Goal: Transaction & Acquisition: Subscribe to service/newsletter

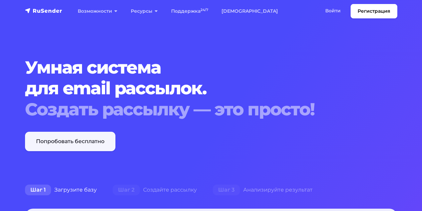
click at [84, 140] on link "Попробовать бесплатно" at bounding box center [70, 140] width 90 height 19
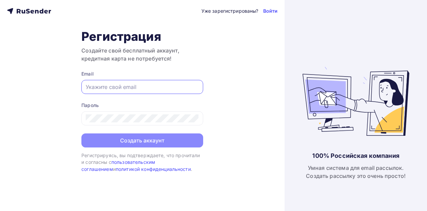
click at [129, 85] on input "text" at bounding box center [142, 87] width 113 height 8
click at [112, 86] on input "text" at bounding box center [142, 87] width 113 height 8
paste input "[EMAIL_ADDRESS][DOMAIN_NAME]"
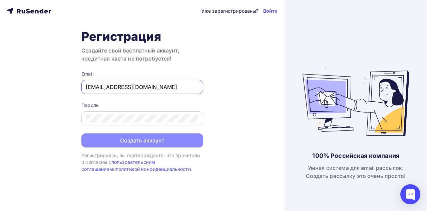
type input "[EMAIL_ADDRESS][DOMAIN_NAME]"
click at [113, 123] on div at bounding box center [142, 118] width 122 height 14
click at [148, 123] on div at bounding box center [142, 118] width 122 height 14
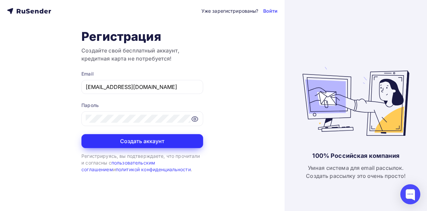
click at [153, 141] on button "Создать аккаунт" at bounding box center [142, 141] width 122 height 14
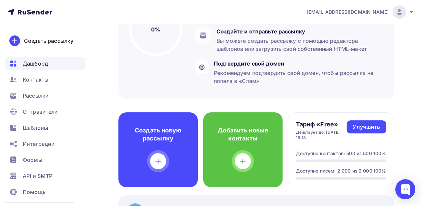
scroll to position [104, 0]
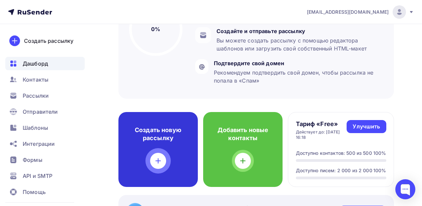
click at [178, 138] on h4 "Создать новую рассылку" at bounding box center [158, 134] width 58 height 16
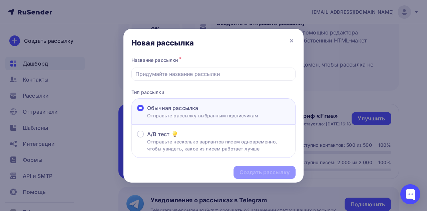
click at [208, 108] on div "Обычная рассылка" at bounding box center [202, 108] width 111 height 8
click at [147, 112] on input "Обычная рассылка Отправьте рассылку выбранным подписчикам" at bounding box center [147, 112] width 0 height 0
click at [206, 75] on input "text" at bounding box center [213, 74] width 157 height 8
paste input "Estúdio fotográfico sem fotógrafo no [GEOGRAPHIC_DATA]"
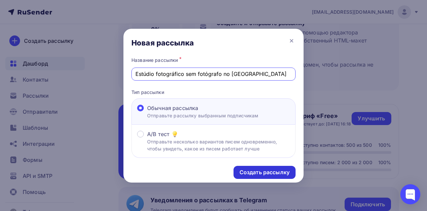
type input "Estúdio fotográfico sem fotógrafo no [GEOGRAPHIC_DATA]"
click at [256, 168] on div "Создать рассылку" at bounding box center [265, 172] width 62 height 13
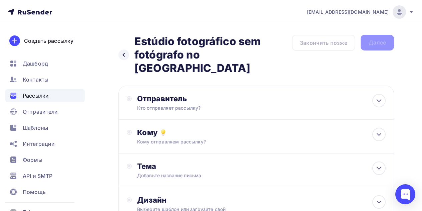
scroll to position [74, 0]
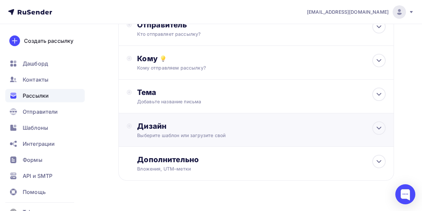
click at [254, 113] on div "Дизайн Выберите шаблон или загрузите свой" at bounding box center [256, 129] width 276 height 33
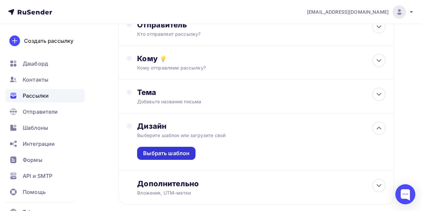
click at [184, 147] on div "Выбрать шаблон" at bounding box center [166, 153] width 58 height 13
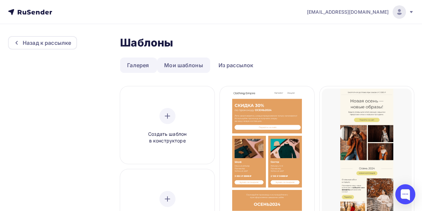
click at [190, 68] on link "Мои шаблоны" at bounding box center [183, 64] width 53 height 15
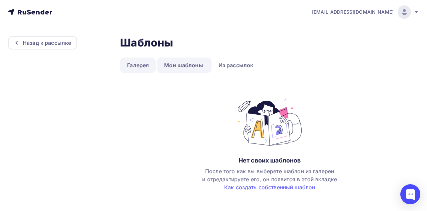
click at [152, 61] on link "Галерея" at bounding box center [138, 64] width 36 height 15
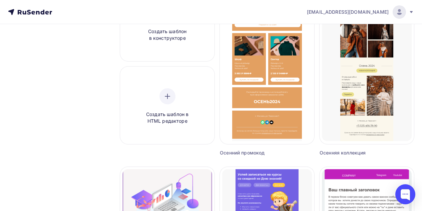
scroll to position [102, 0]
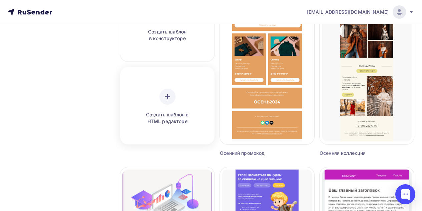
click at [152, 84] on div "Создать шаблон в HTML редакторе" at bounding box center [167, 106] width 90 height 75
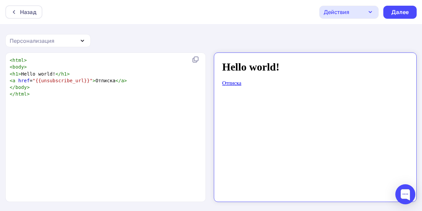
scroll to position [2, 0]
click at [158, 93] on pre "</ html >" at bounding box center [104, 93] width 192 height 7
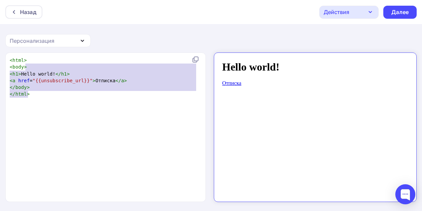
type textarea "<html> <body> <h1>Hello world!</h1> <a href="{{unsubscribe_url}}">Отписка</a> <…"
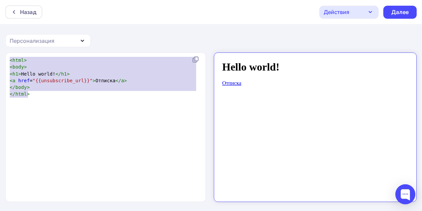
drag, startPoint x: 130, startPoint y: 101, endPoint x: 0, endPoint y: 47, distance: 141.2
click at [0, 47] on div "Назад Действия Отправить тестовое письмо Сохранить в Мои шаблоны Выйти без сохр…" at bounding box center [211, 105] width 422 height 211
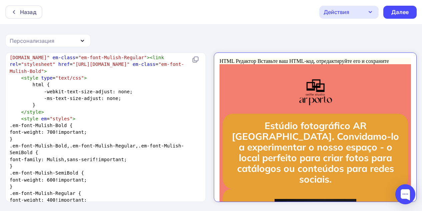
scroll to position [0, 0]
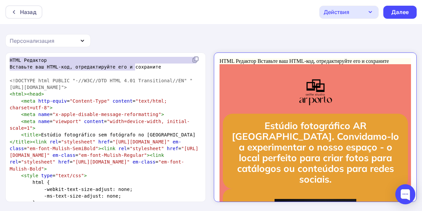
type textarea "HTML Редактор Вставьте ваш HTML-код, отредактируйте его и сохраните"
drag, startPoint x: 10, startPoint y: 60, endPoint x: 149, endPoint y: 65, distance: 139.6
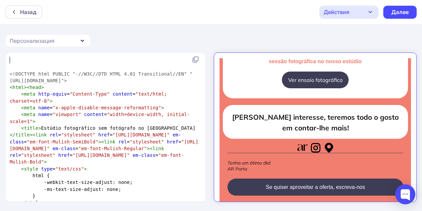
scroll to position [1, 0]
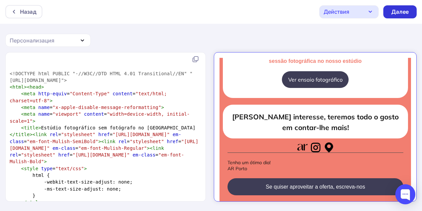
click at [397, 12] on div "Далее" at bounding box center [399, 12] width 17 height 8
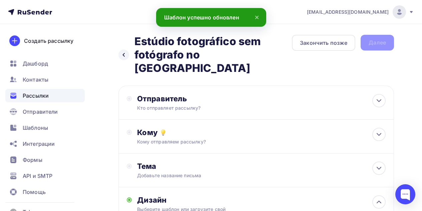
click at [254, 104] on div "Отправитель Кто отправляет рассылку? Email * [EMAIL_ADDRESS][DOMAIN_NAME] [EMAI…" at bounding box center [256, 102] width 276 height 34
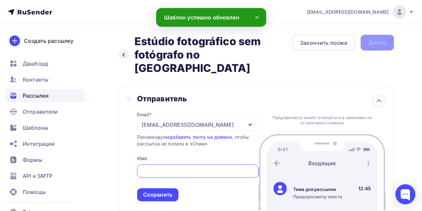
scroll to position [1, 0]
click at [204, 167] on input "text" at bounding box center [198, 171] width 114 height 8
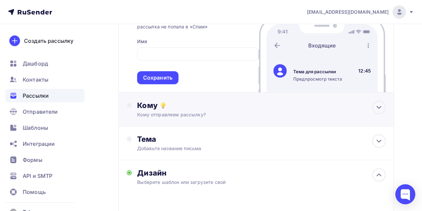
click at [212, 111] on div "Кому отправляем рассылку?" at bounding box center [249, 114] width 224 height 7
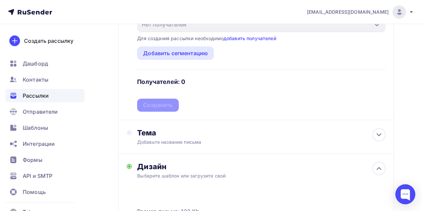
click at [209, 139] on div "Добавьте название письма" at bounding box center [196, 142] width 119 height 7
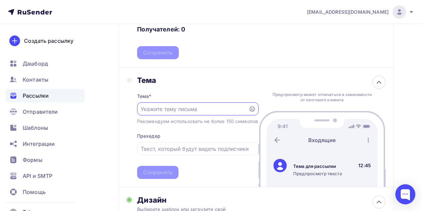
click at [232, 105] on input "text" at bounding box center [193, 109] width 104 height 8
paste input "Estúdio fotográfico sem fotógrafo no [GEOGRAPHIC_DATA]📸"
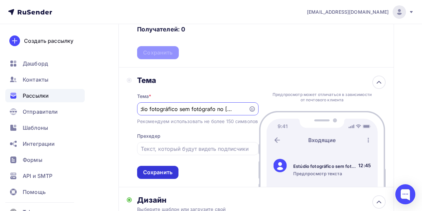
type input "Estúdio fotográfico sem fotógrafo no [GEOGRAPHIC_DATA]📸"
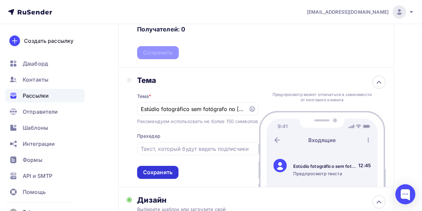
click at [168, 166] on div "Сохранить" at bounding box center [157, 172] width 41 height 13
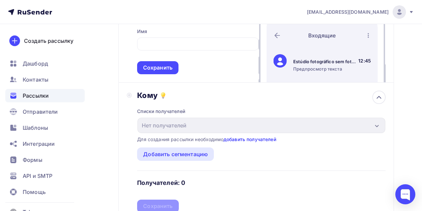
click at [266, 136] on link "добавить получателей" at bounding box center [250, 139] width 53 height 6
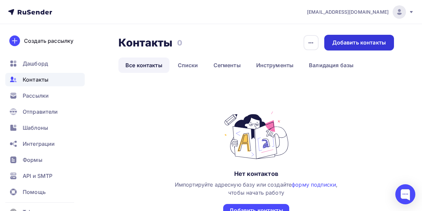
click at [358, 44] on div "Добавить контакты" at bounding box center [359, 43] width 54 height 8
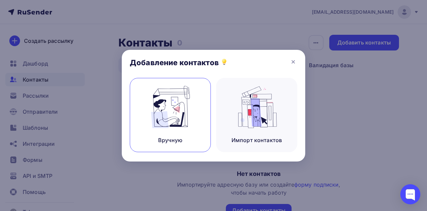
click at [198, 107] on div "Вручную" at bounding box center [170, 115] width 81 height 74
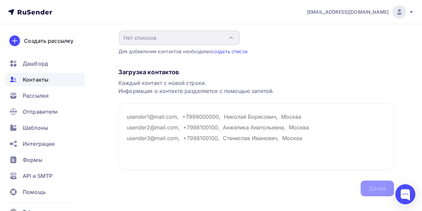
scroll to position [81, 0]
click at [197, 116] on textarea at bounding box center [256, 135] width 276 height 67
click at [159, 122] on textarea at bounding box center [256, 135] width 276 height 67
paste textarea "[EMAIL_ADDRESS][DOMAIN_NAME]"
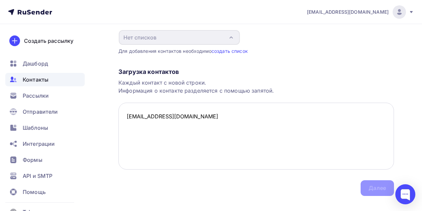
click at [126, 117] on textarea "[EMAIL_ADDRESS][DOMAIN_NAME]" at bounding box center [256, 135] width 276 height 67
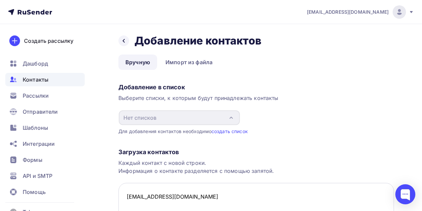
scroll to position [1, 0]
type textarea "[EMAIL_ADDRESS][DOMAIN_NAME]"
click at [230, 129] on link "создать список" at bounding box center [230, 131] width 36 height 6
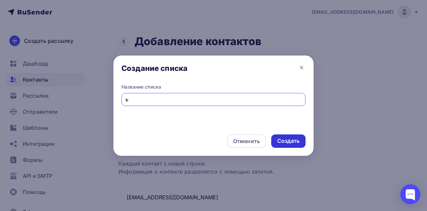
type input "ь"
click at [294, 144] on div "Создать" at bounding box center [288, 141] width 22 height 8
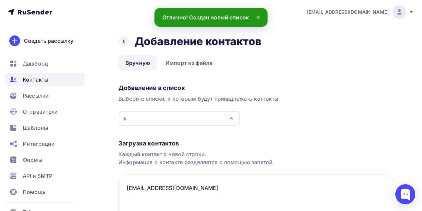
scroll to position [83, 0]
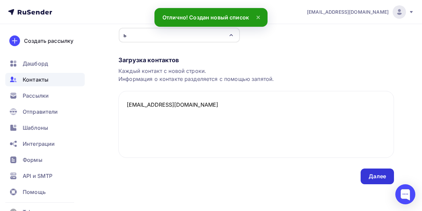
click at [366, 179] on div "Далее" at bounding box center [377, 176] width 33 height 16
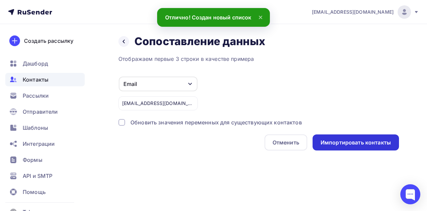
click at [325, 143] on div "Импортировать контакты" at bounding box center [356, 143] width 70 height 8
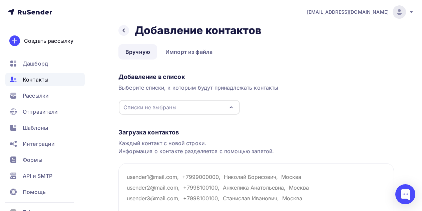
scroll to position [11, 0]
click at [231, 109] on icon "button" at bounding box center [231, 107] width 8 height 8
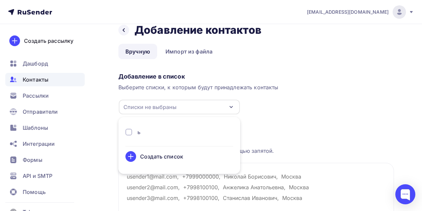
click at [213, 131] on div "ь" at bounding box center [179, 132] width 108 height 8
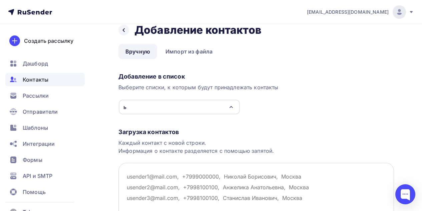
click at [177, 182] on textarea at bounding box center [256, 196] width 276 height 67
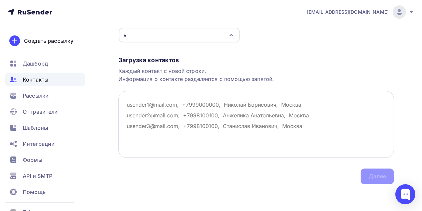
scroll to position [0, 0]
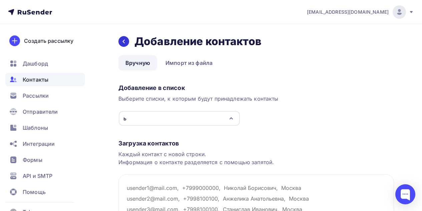
click at [122, 38] on div at bounding box center [123, 41] width 11 height 11
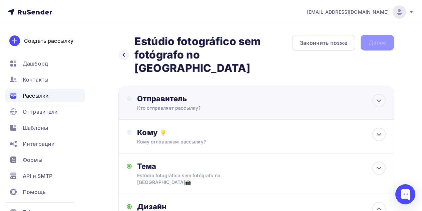
click at [143, 94] on div "Отправитель" at bounding box center [209, 98] width 145 height 9
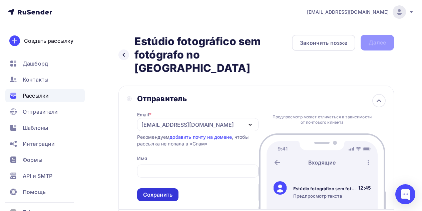
click at [158, 191] on div "Сохранить" at bounding box center [157, 195] width 29 height 8
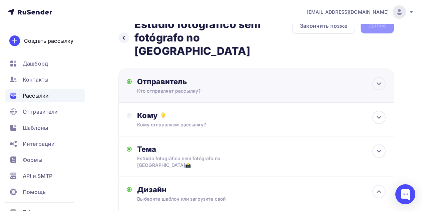
scroll to position [19, 0]
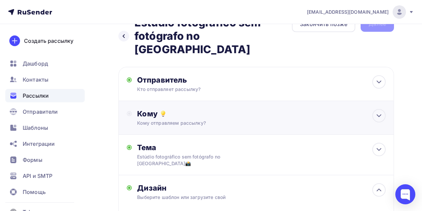
click at [171, 119] on div "Кому отправляем рассылку?" at bounding box center [249, 122] width 224 height 7
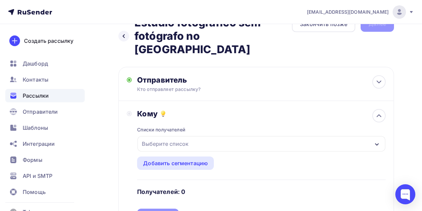
click at [171, 137] on div "Выберите список" at bounding box center [262, 143] width 248 height 15
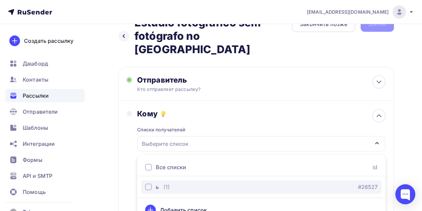
click at [170, 180] on button "ь (1) #26527" at bounding box center [261, 186] width 241 height 13
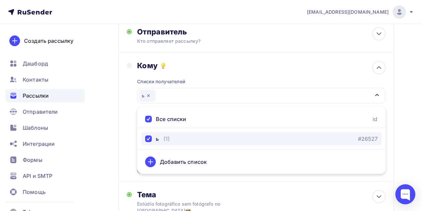
scroll to position [68, 0]
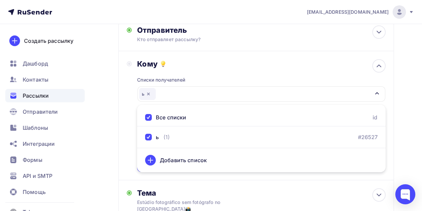
click at [215, 164] on div "Кому Списки получателей ь Все списки id ь (1) #26527 Добавить список Добавить с…" at bounding box center [256, 115] width 276 height 129
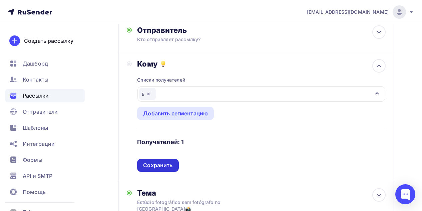
click at [171, 161] on div "Сохранить" at bounding box center [157, 165] width 29 height 8
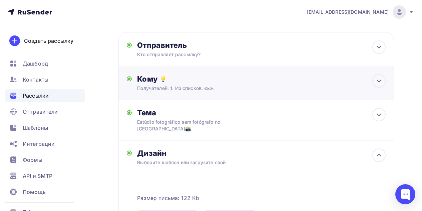
scroll to position [0, 0]
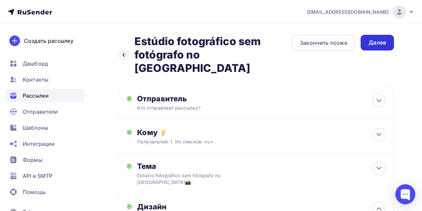
click at [376, 39] on div "Далее" at bounding box center [377, 43] width 17 height 8
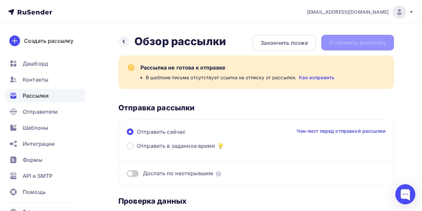
click at [305, 74] on link "Как исправить" at bounding box center [316, 77] width 35 height 7
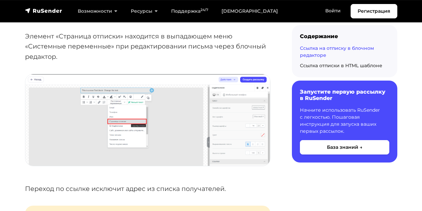
scroll to position [555, 0]
